Goal: Task Accomplishment & Management: Use online tool/utility

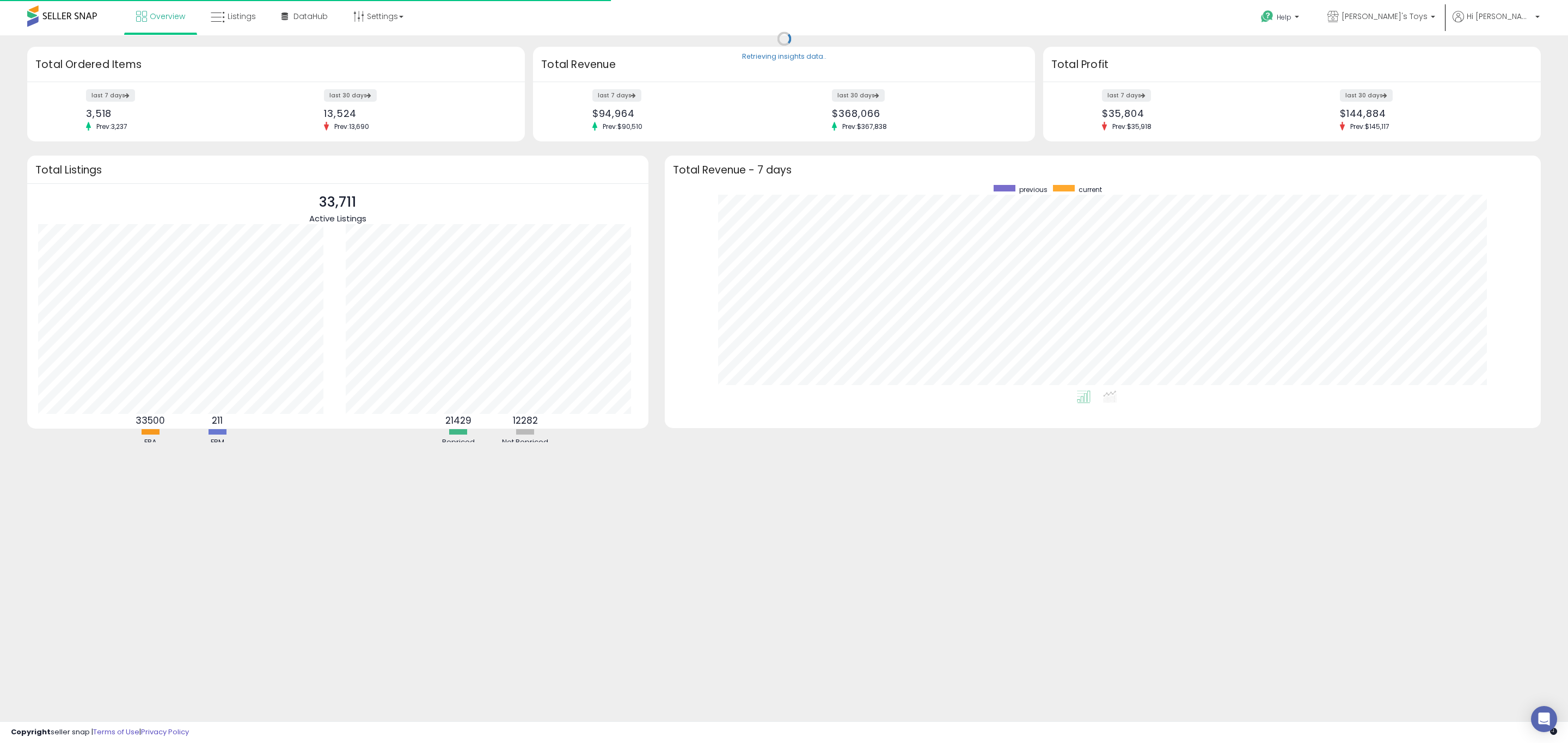
scroll to position [206, 854]
click at [241, 19] on span "Listings" at bounding box center [242, 16] width 29 height 11
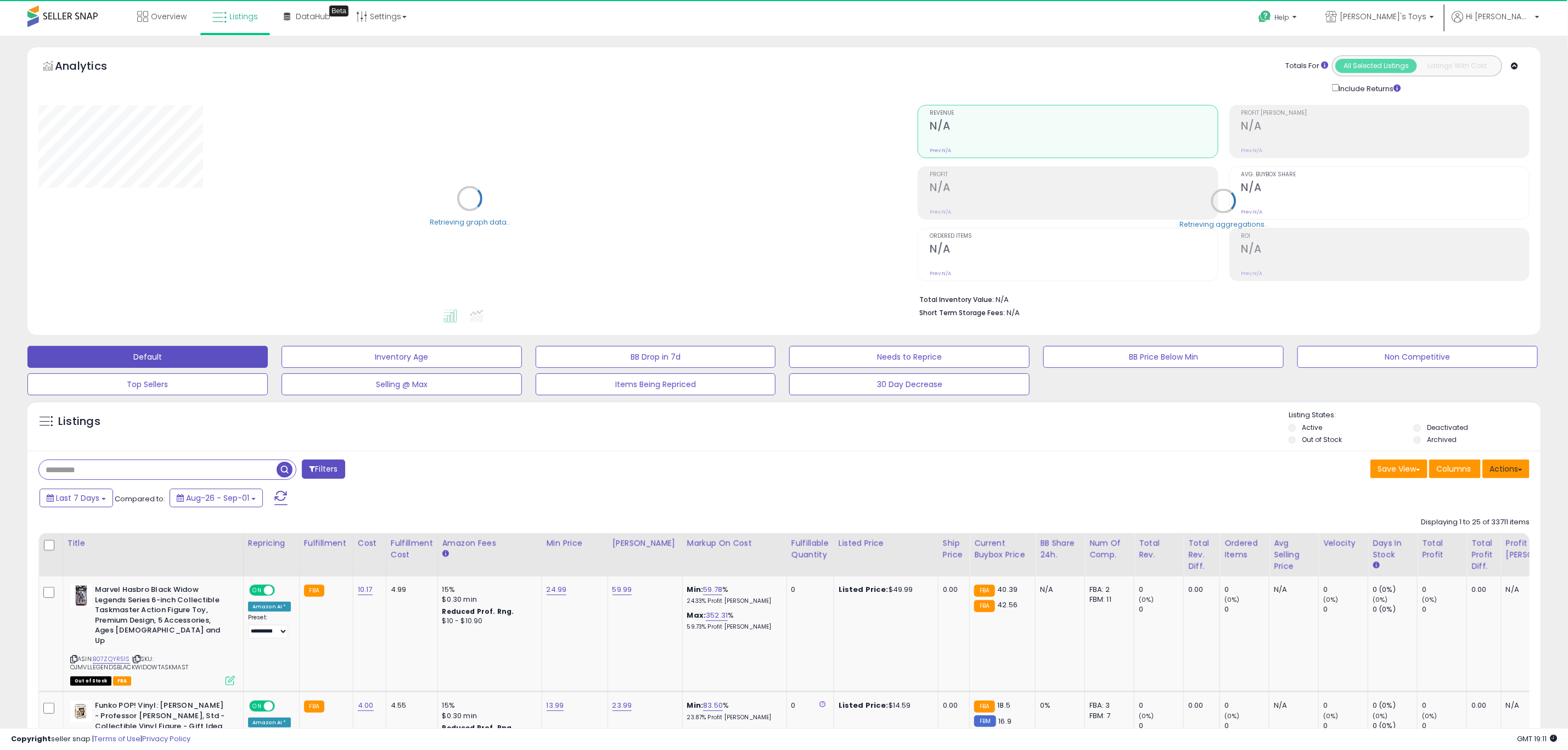
click at [1521, 473] on button "Actions" at bounding box center [1506, 469] width 47 height 19
click at [1474, 523] on link "Export Visible Columns" at bounding box center [1461, 520] width 120 height 17
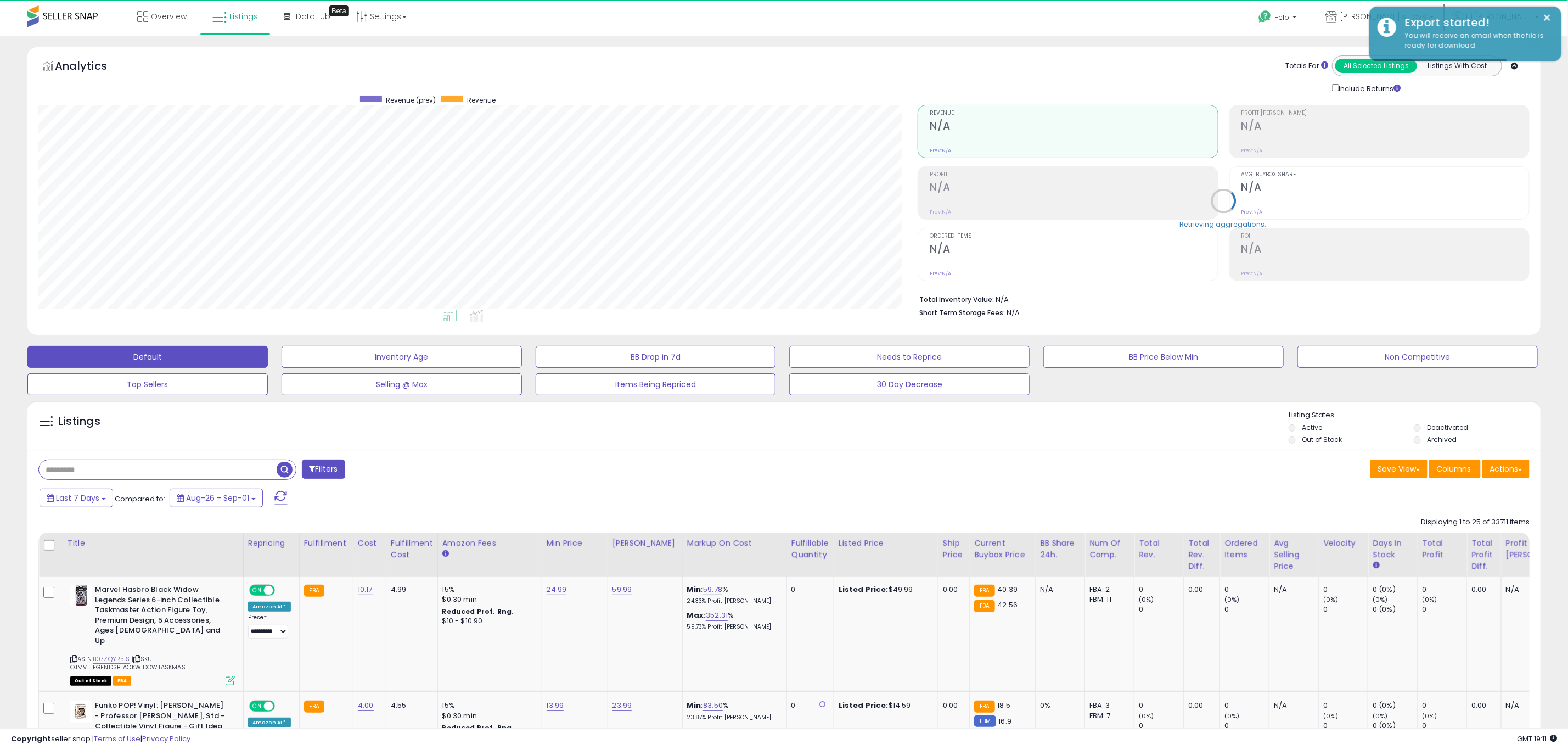
scroll to position [226, 880]
